Goal: Navigation & Orientation: Find specific page/section

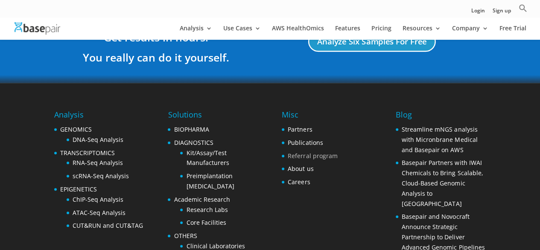
scroll to position [1798, 0]
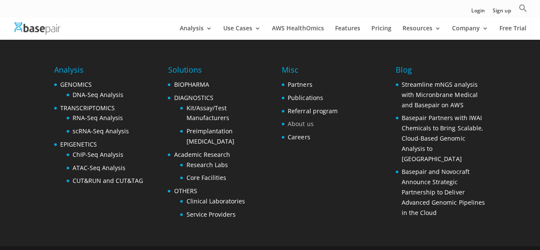
click at [289, 120] on link "About us" at bounding box center [301, 124] width 26 height 8
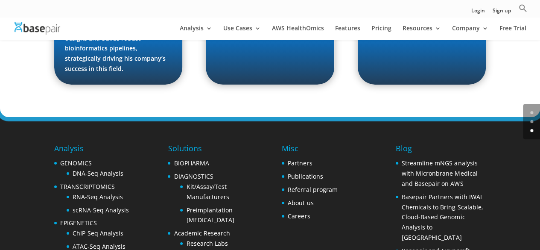
scroll to position [1410, 0]
